Goal: Task Accomplishment & Management: Manage account settings

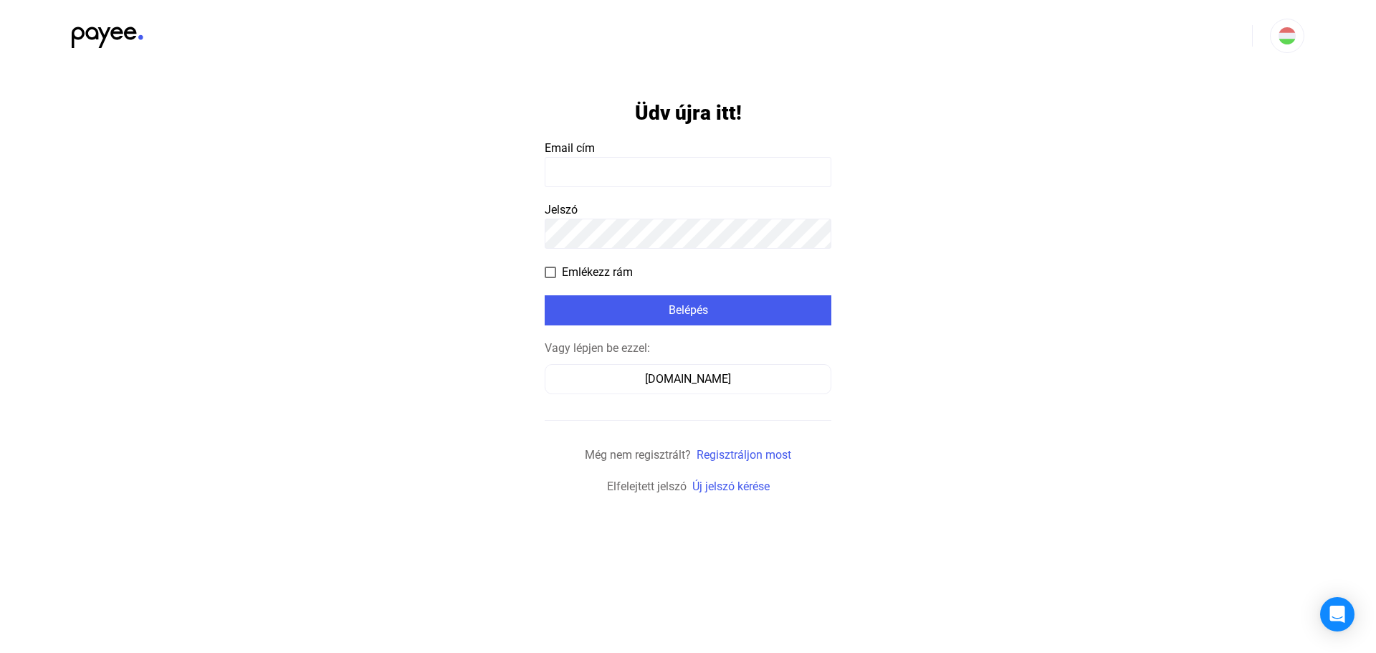
click at [607, 176] on input at bounding box center [688, 172] width 287 height 30
click at [619, 191] on form "Üdv újra itt! Email cím Jelszó Emlékezz rám Belépés Vagy lépjen be ezzel: [DOMA…" at bounding box center [688, 284] width 287 height 424
click at [610, 169] on input at bounding box center [688, 172] width 287 height 30
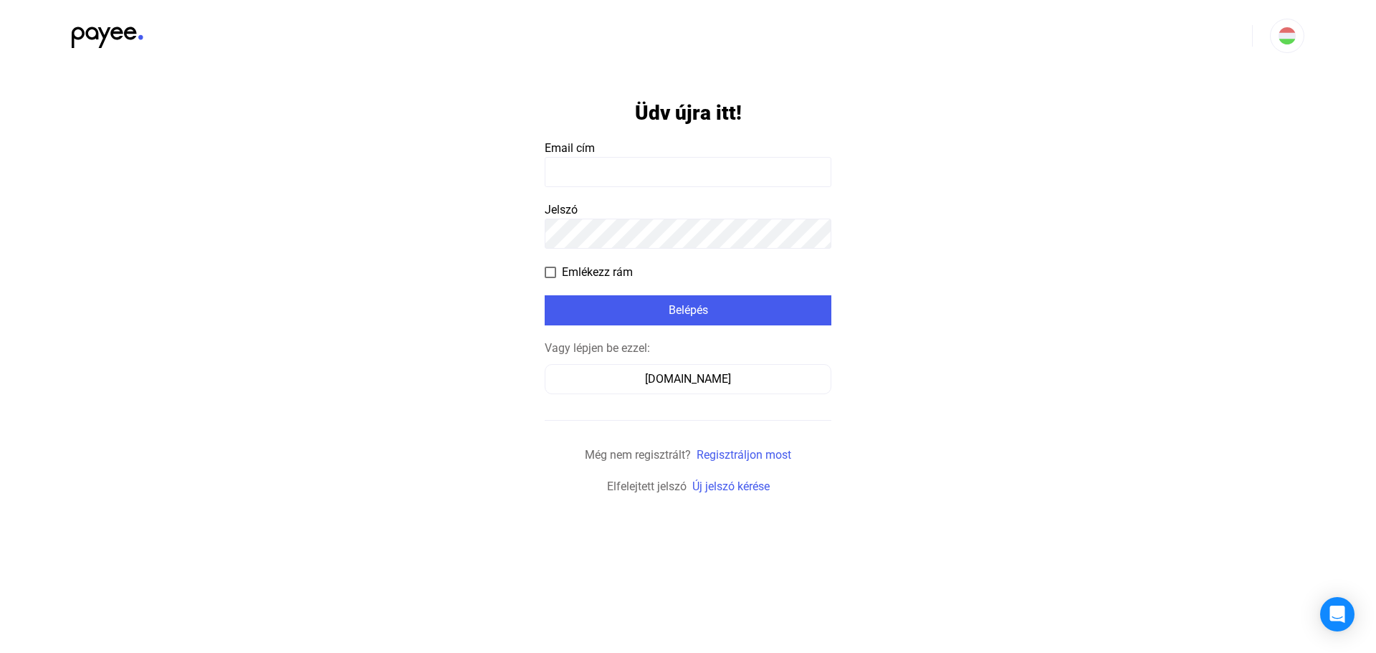
click at [558, 178] on input at bounding box center [688, 172] width 287 height 30
click at [560, 176] on input at bounding box center [688, 172] width 287 height 30
click at [561, 176] on input at bounding box center [688, 172] width 287 height 30
type input "**********"
click at [666, 307] on div "Belépés" at bounding box center [688, 310] width 278 height 17
